Goal: Information Seeking & Learning: Find specific fact

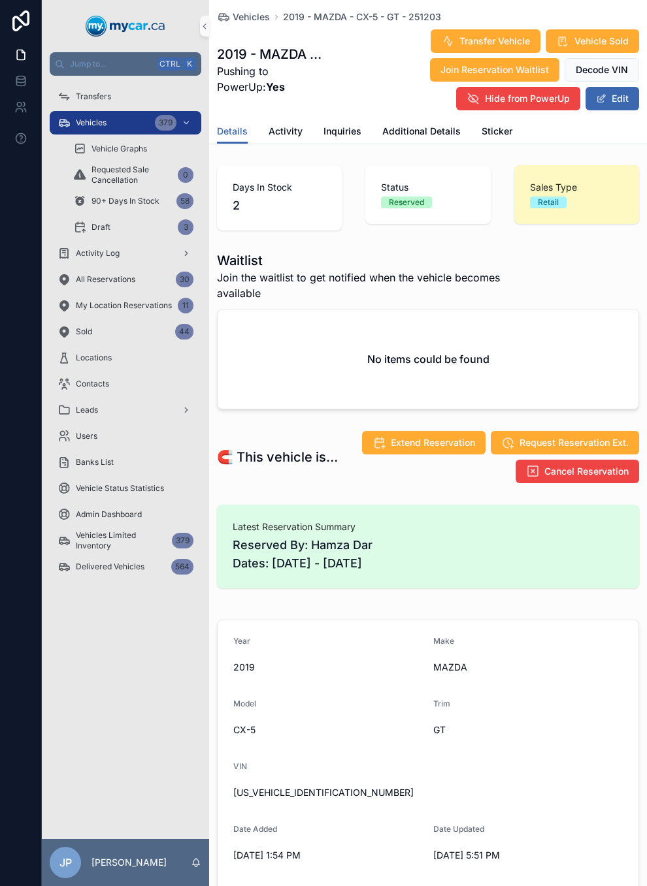
scroll to position [261, 0]
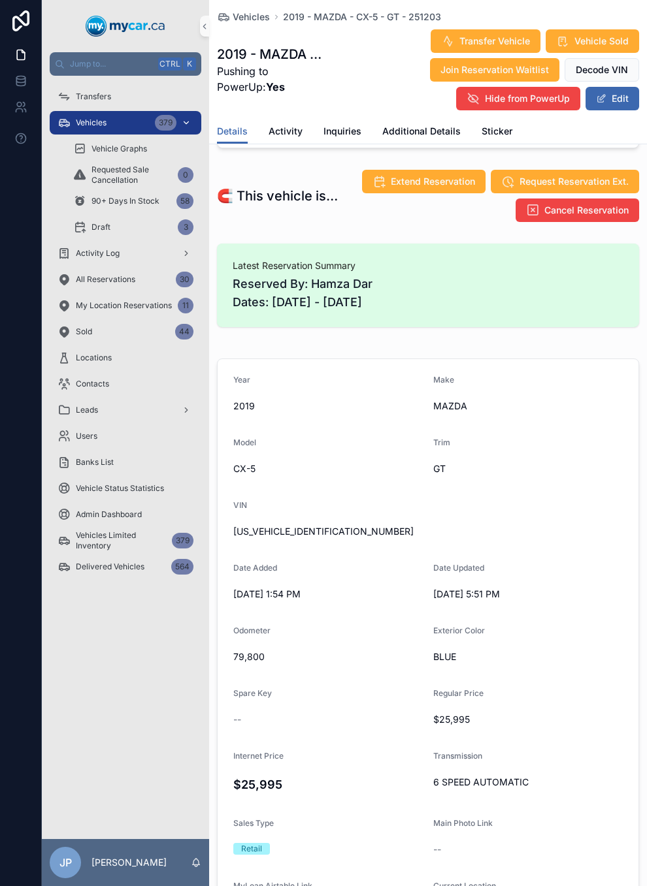
click at [124, 122] on div "Vehicles 379" at bounding box center [125, 122] width 136 height 21
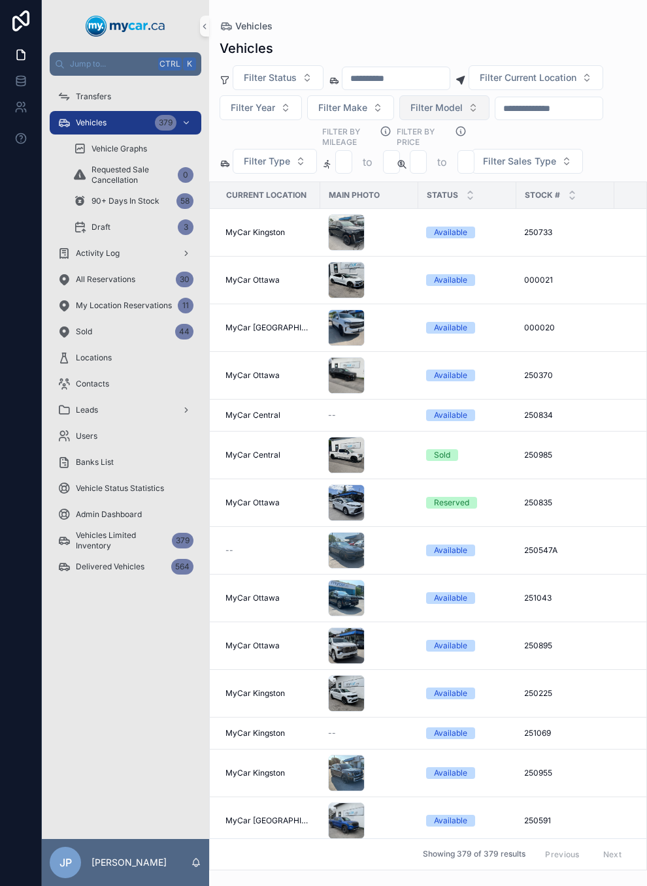
click at [399, 120] on button "Filter Model" at bounding box center [444, 107] width 90 height 25
type input "*******"
click at [235, 217] on span "SORENTO" at bounding box center [213, 214] width 44 height 13
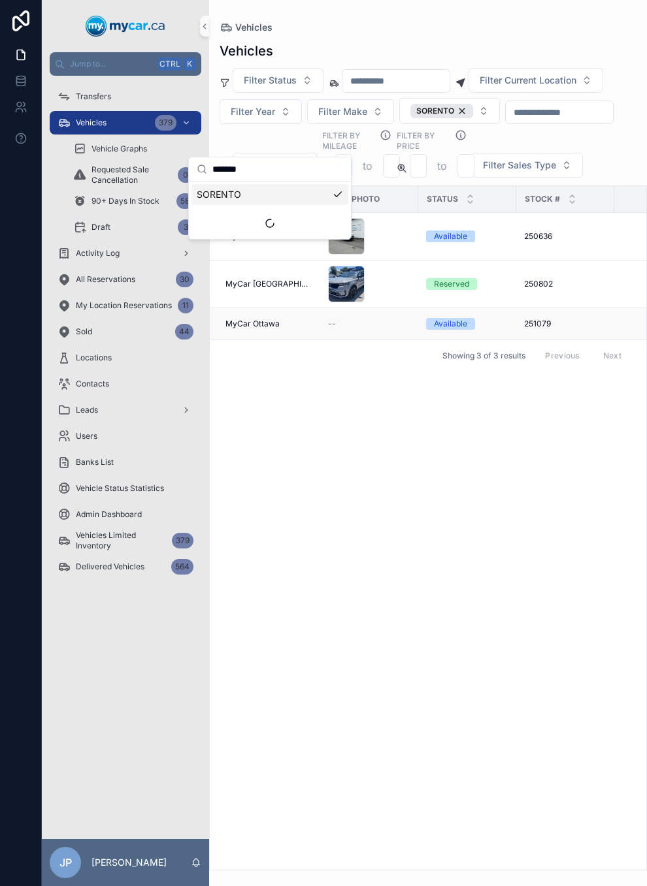
click at [491, 330] on div "Available" at bounding box center [467, 324] width 82 height 12
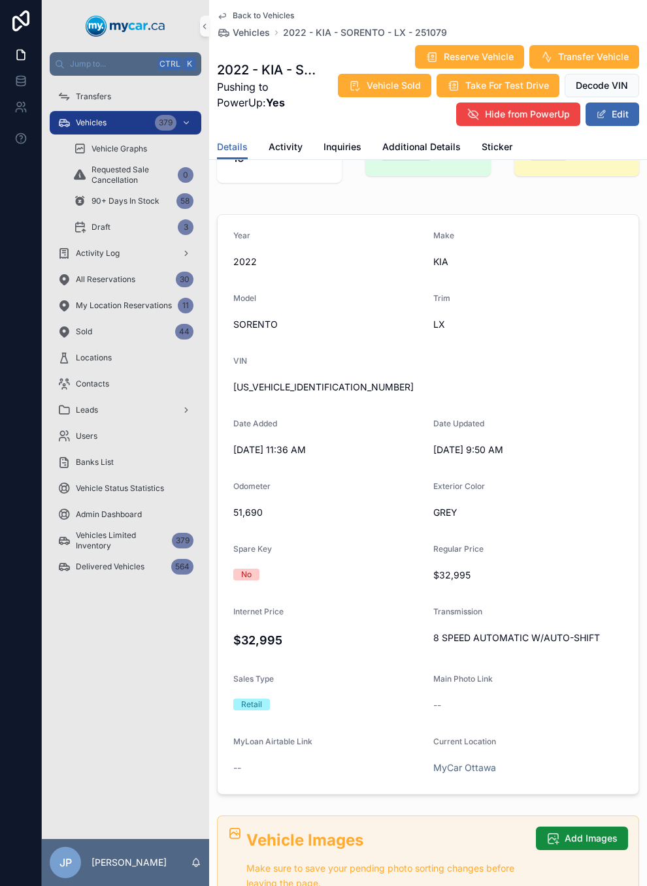
scroll to position [65, 0]
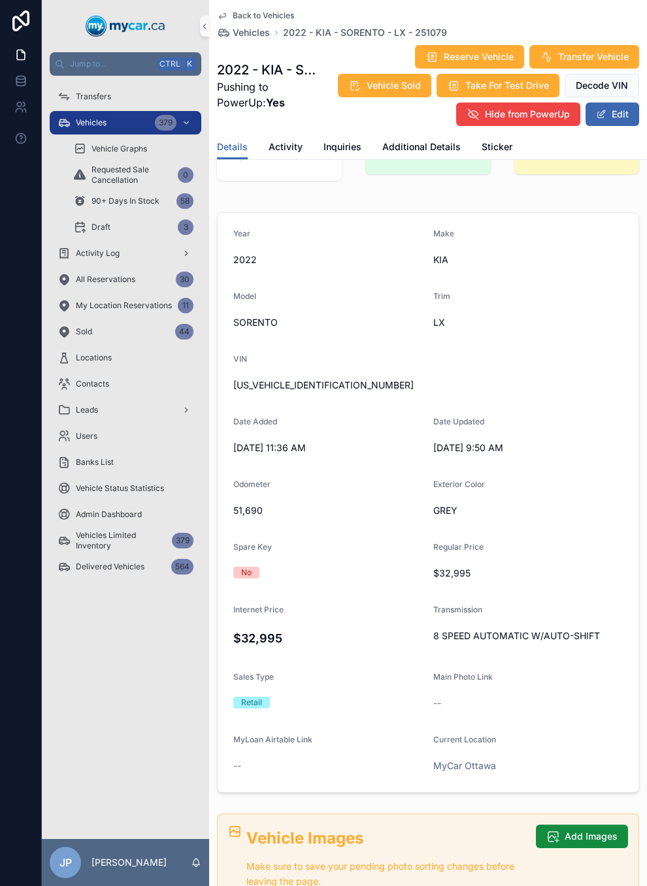
click at [297, 383] on span "[US_VEHICLE_IDENTIFICATION_NUMBER]" at bounding box center [427, 385] width 389 height 13
copy span "[US_VEHICLE_IDENTIFICATION_NUMBER]"
